Goal: Information Seeking & Learning: Learn about a topic

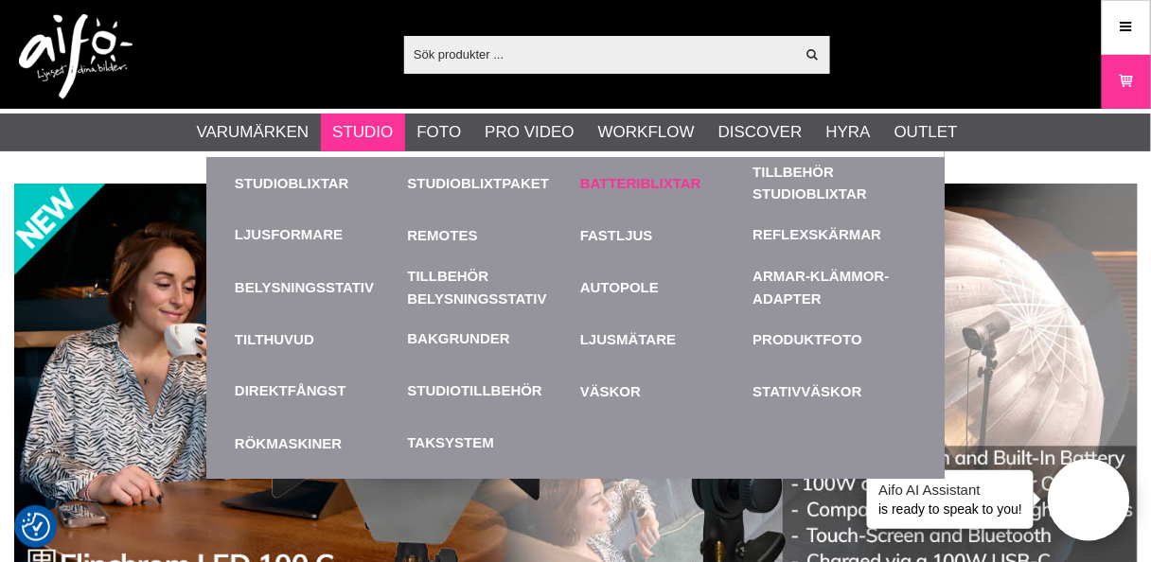
click at [633, 179] on link "Batteriblixtar" at bounding box center [662, 183] width 164 height 52
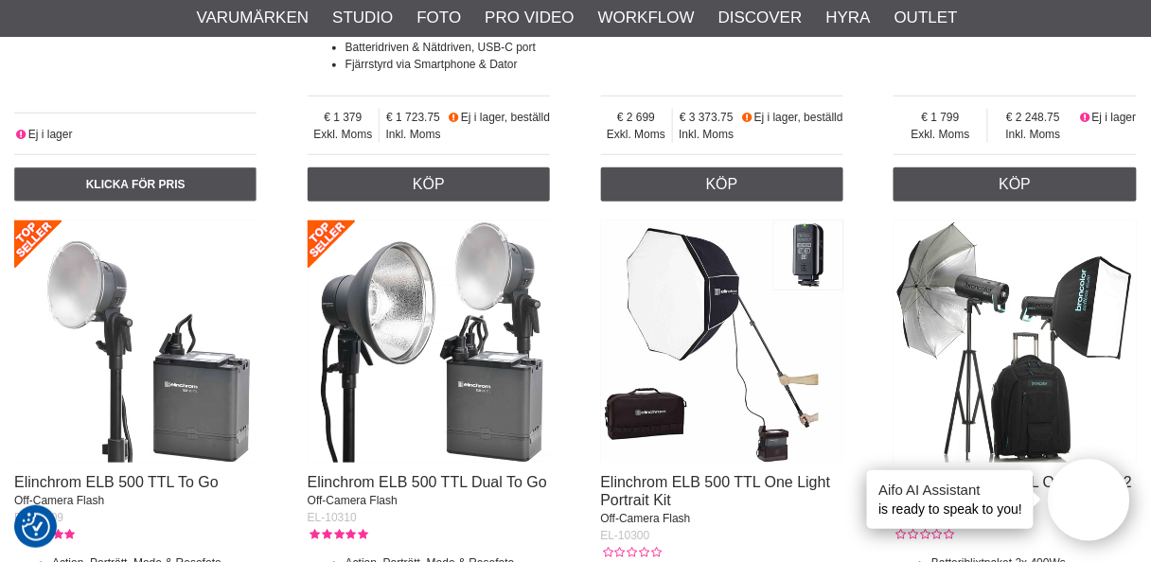
scroll to position [2121, 0]
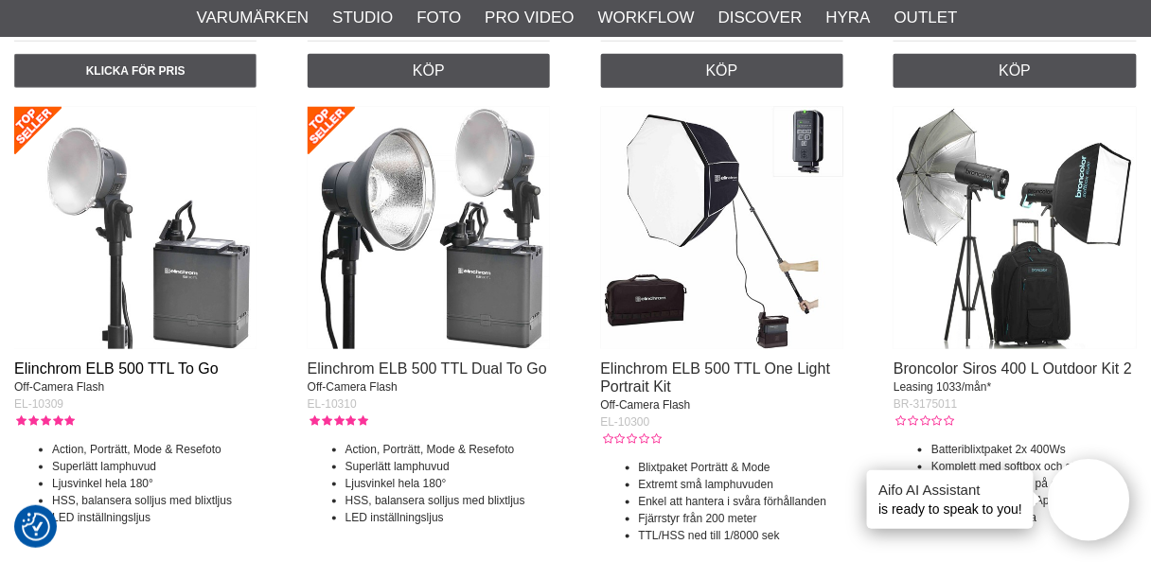
click at [105, 365] on link "Elinchrom ELB 500 TTL To Go" at bounding box center [116, 369] width 205 height 16
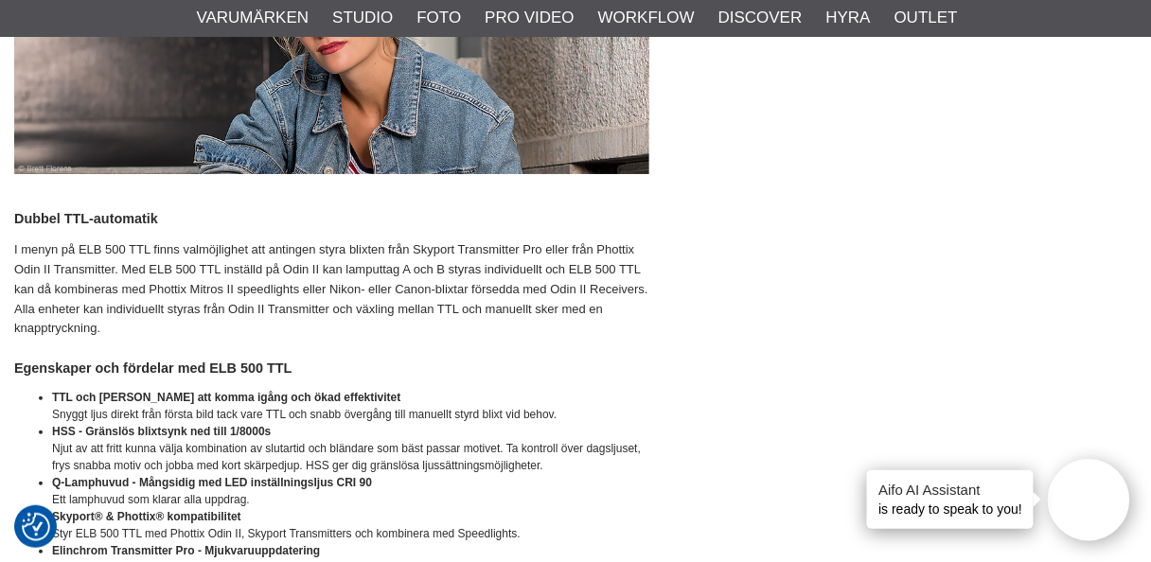
scroll to position [5226, 0]
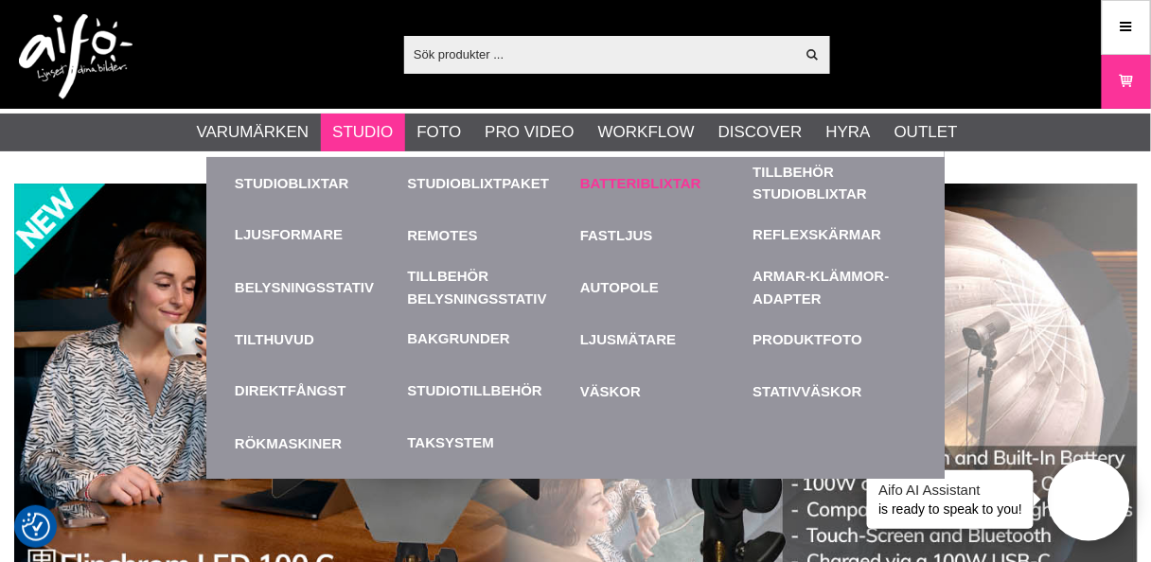
click at [639, 180] on link "Batteriblixtar" at bounding box center [662, 183] width 164 height 52
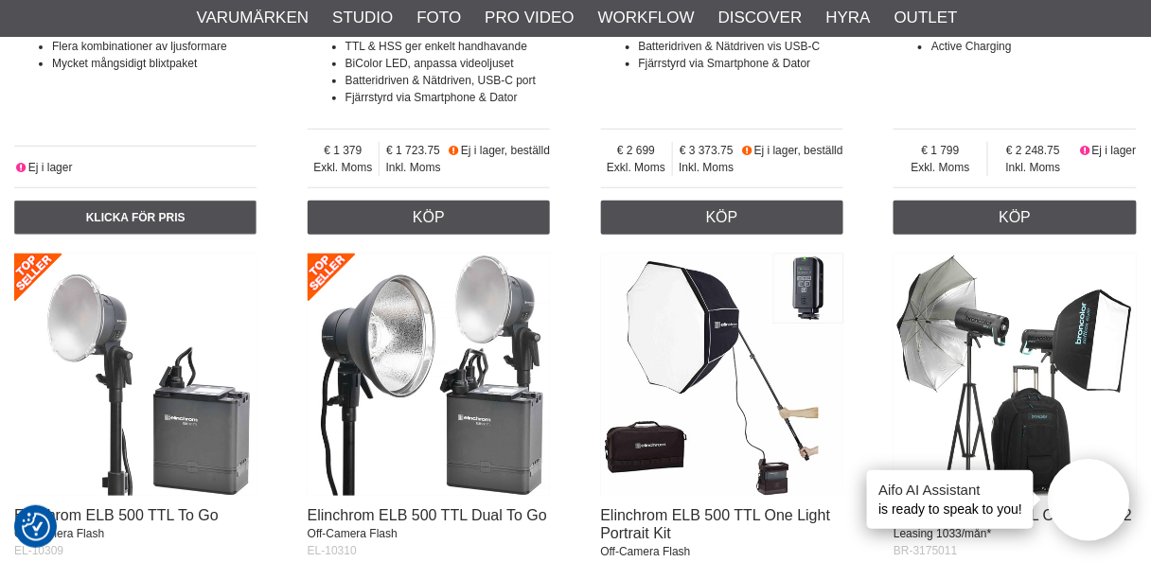
scroll to position [2045, 0]
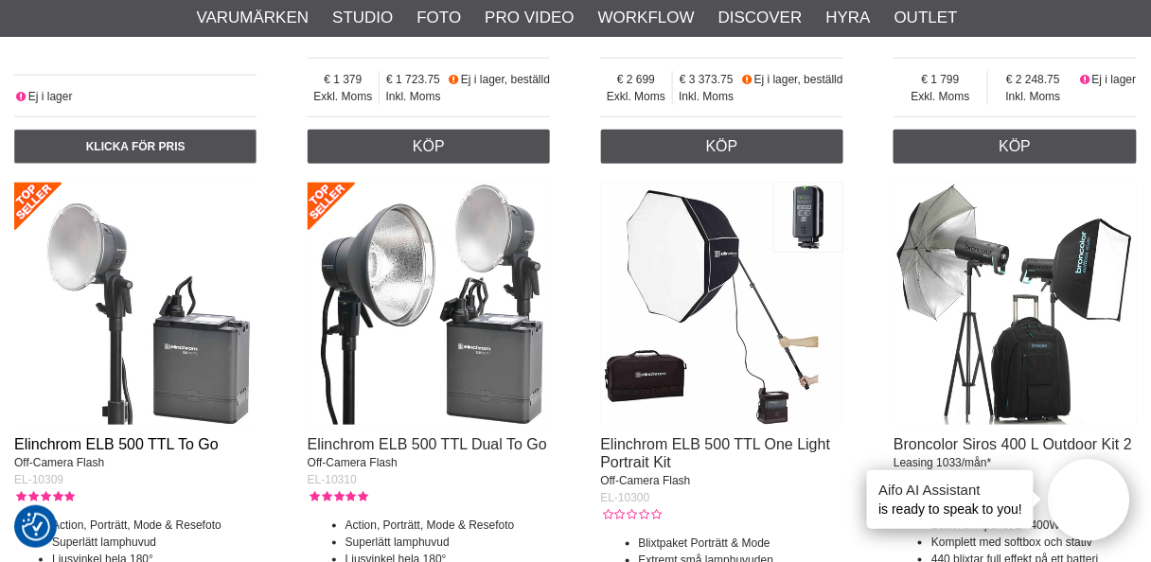
click at [73, 438] on link "Elinchrom ELB 500 TTL To Go" at bounding box center [116, 444] width 205 height 16
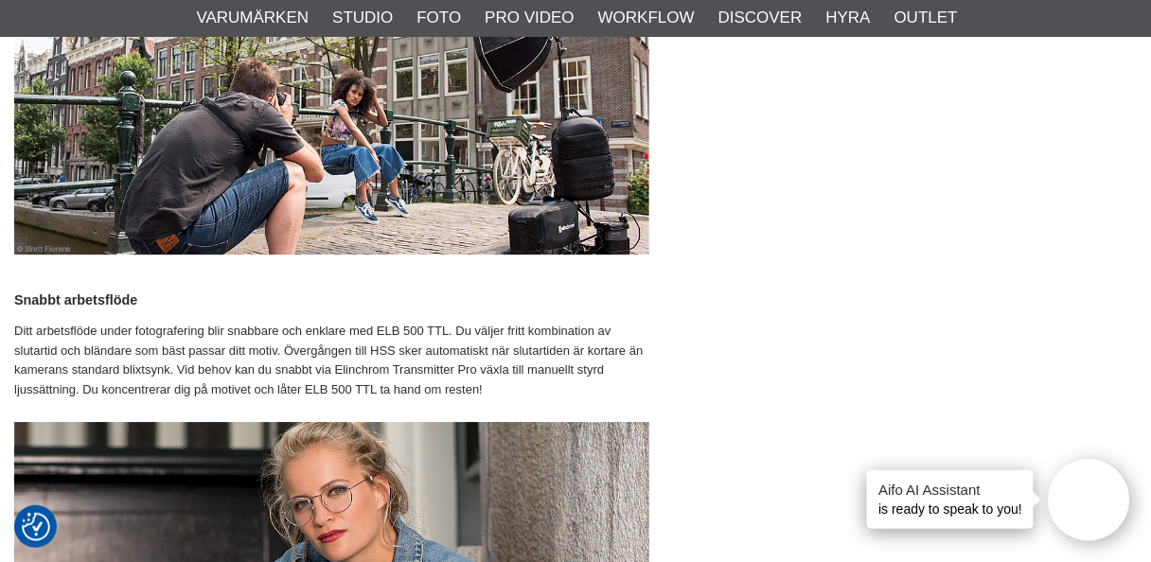
scroll to position [4847, 0]
